Goal: Find specific page/section: Find specific page/section

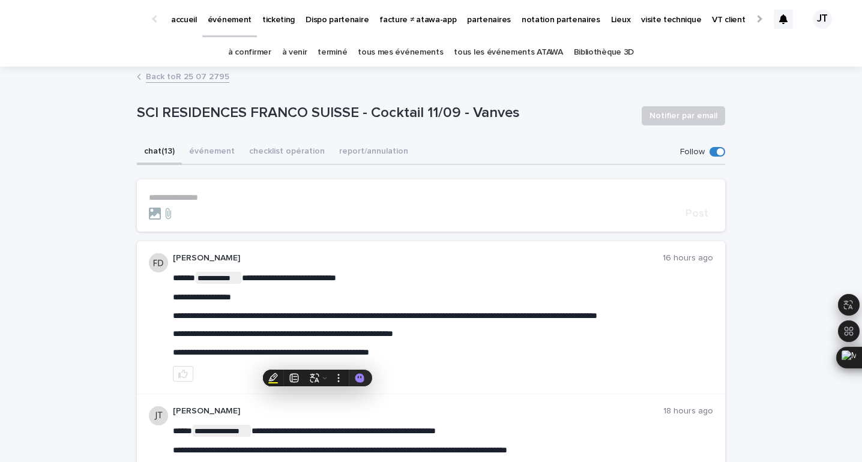
click at [303, 51] on link "à venir" at bounding box center [294, 52] width 25 height 28
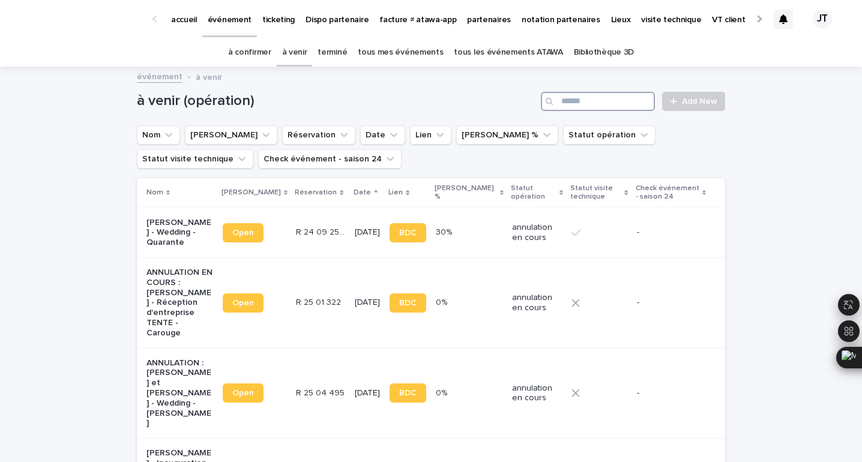
click at [593, 104] on input "Search" at bounding box center [598, 101] width 114 height 19
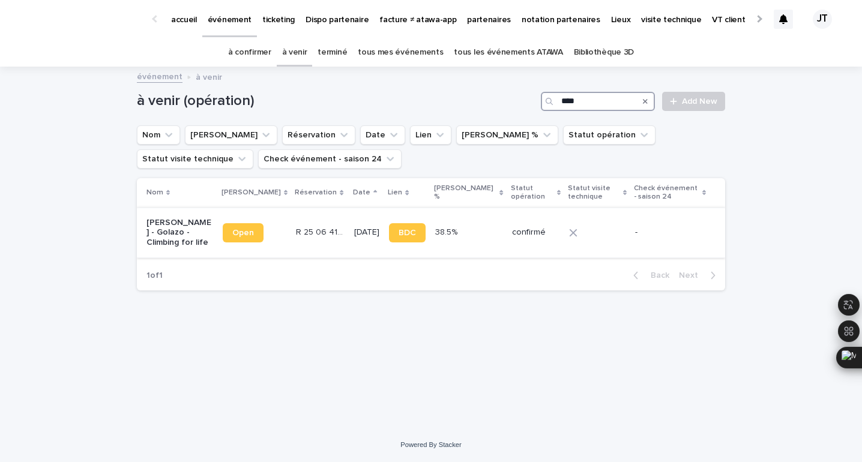
type input "****"
click at [314, 250] on td "R 25 06 4104 R 25 06 4104" at bounding box center [320, 233] width 58 height 50
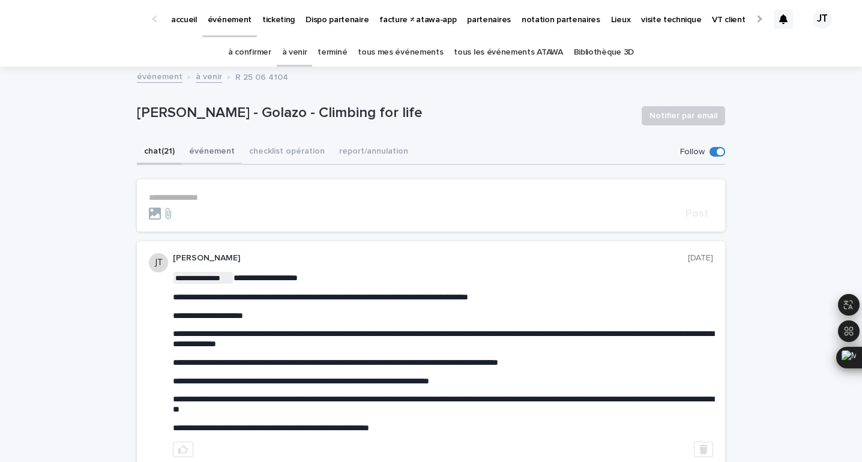
click at [214, 146] on button "événement" at bounding box center [212, 152] width 60 height 25
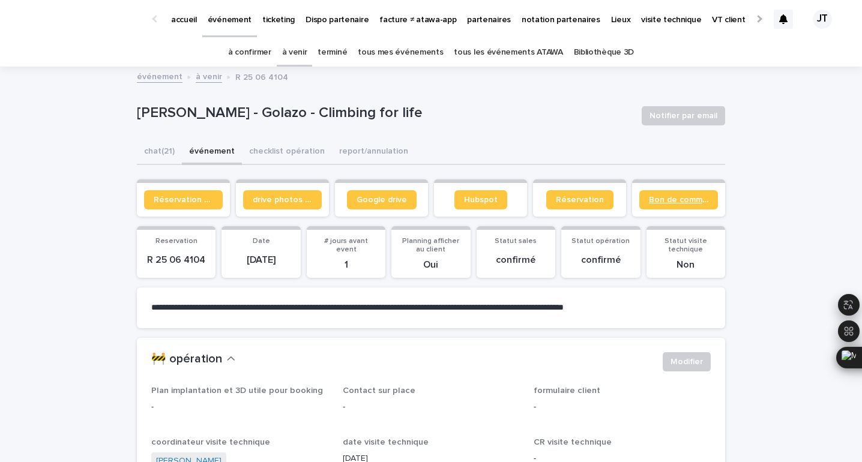
click at [698, 193] on link "Bon de commande" at bounding box center [678, 199] width 79 height 19
